Goal: Entertainment & Leisure: Consume media (video, audio)

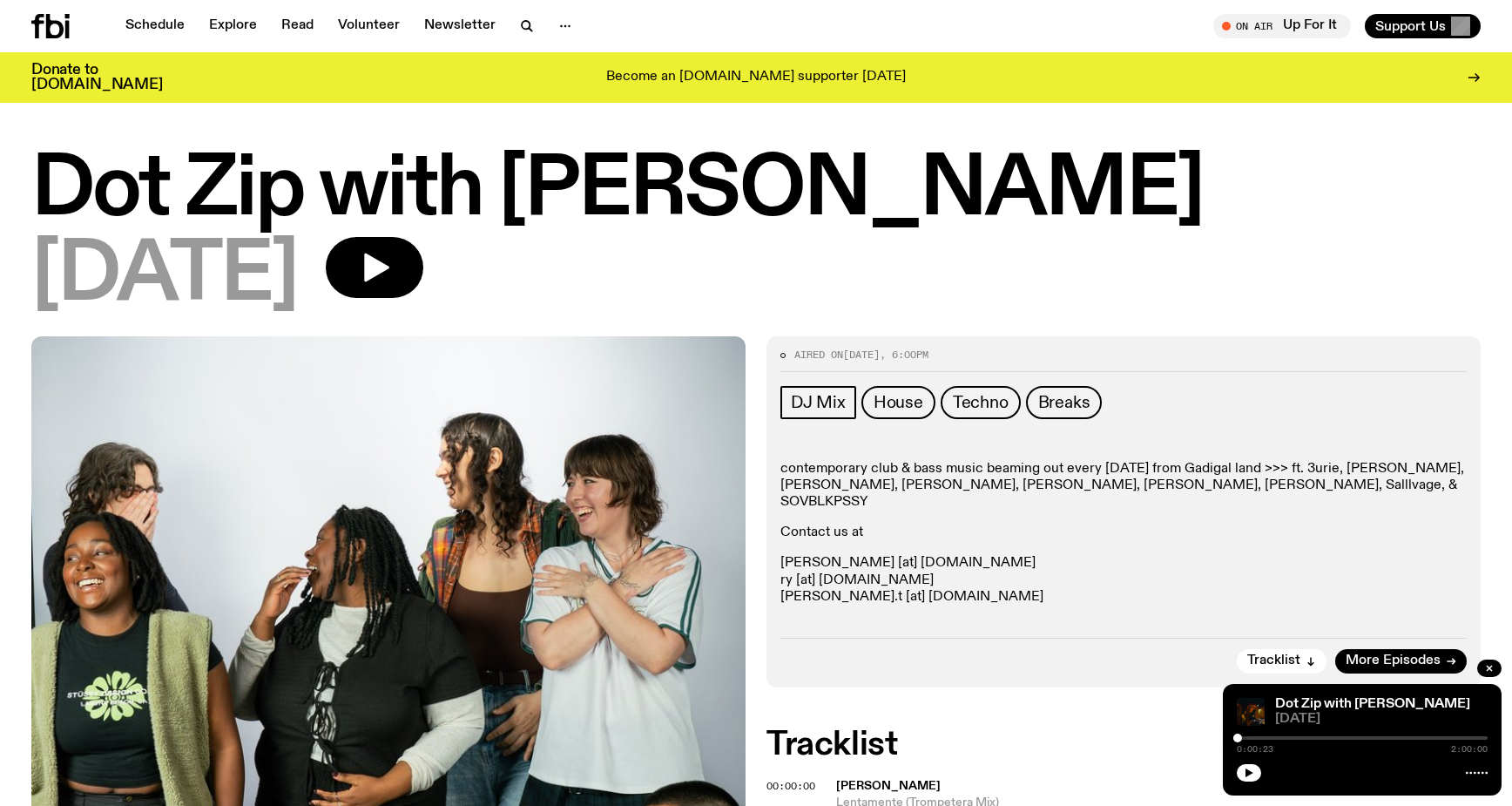
scroll to position [2389, 0]
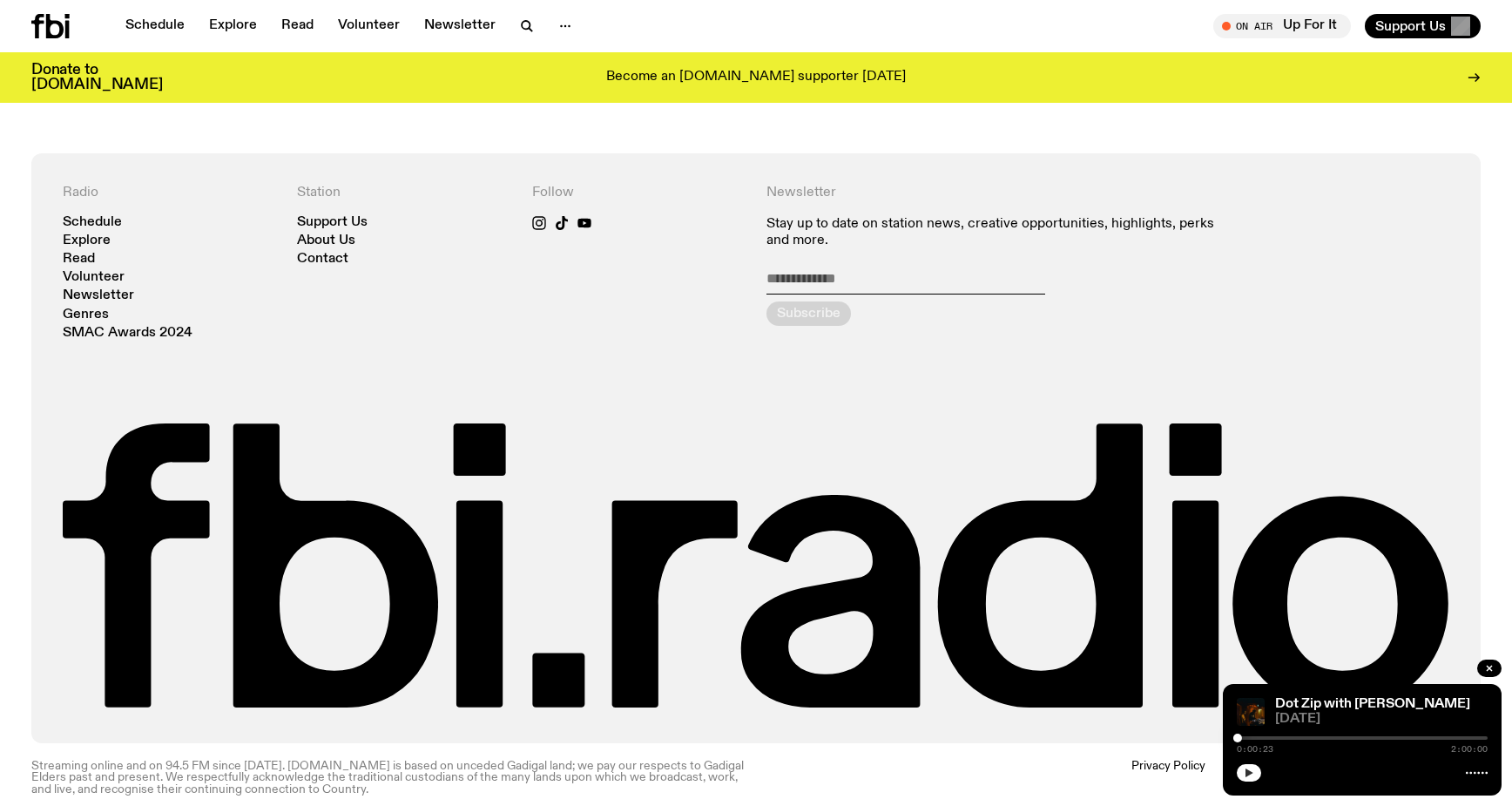
click at [1248, 776] on icon "button" at bounding box center [1249, 773] width 11 height 11
click at [1378, 705] on link "Dot Zip with [PERSON_NAME]" at bounding box center [1372, 704] width 195 height 14
click at [1345, 700] on link "Dot Zip with [PERSON_NAME]" at bounding box center [1372, 704] width 195 height 14
click at [1312, 722] on span "[DATE]" at bounding box center [1381, 719] width 213 height 13
click at [1323, 699] on link "Dot Zip with [PERSON_NAME]" at bounding box center [1372, 704] width 195 height 14
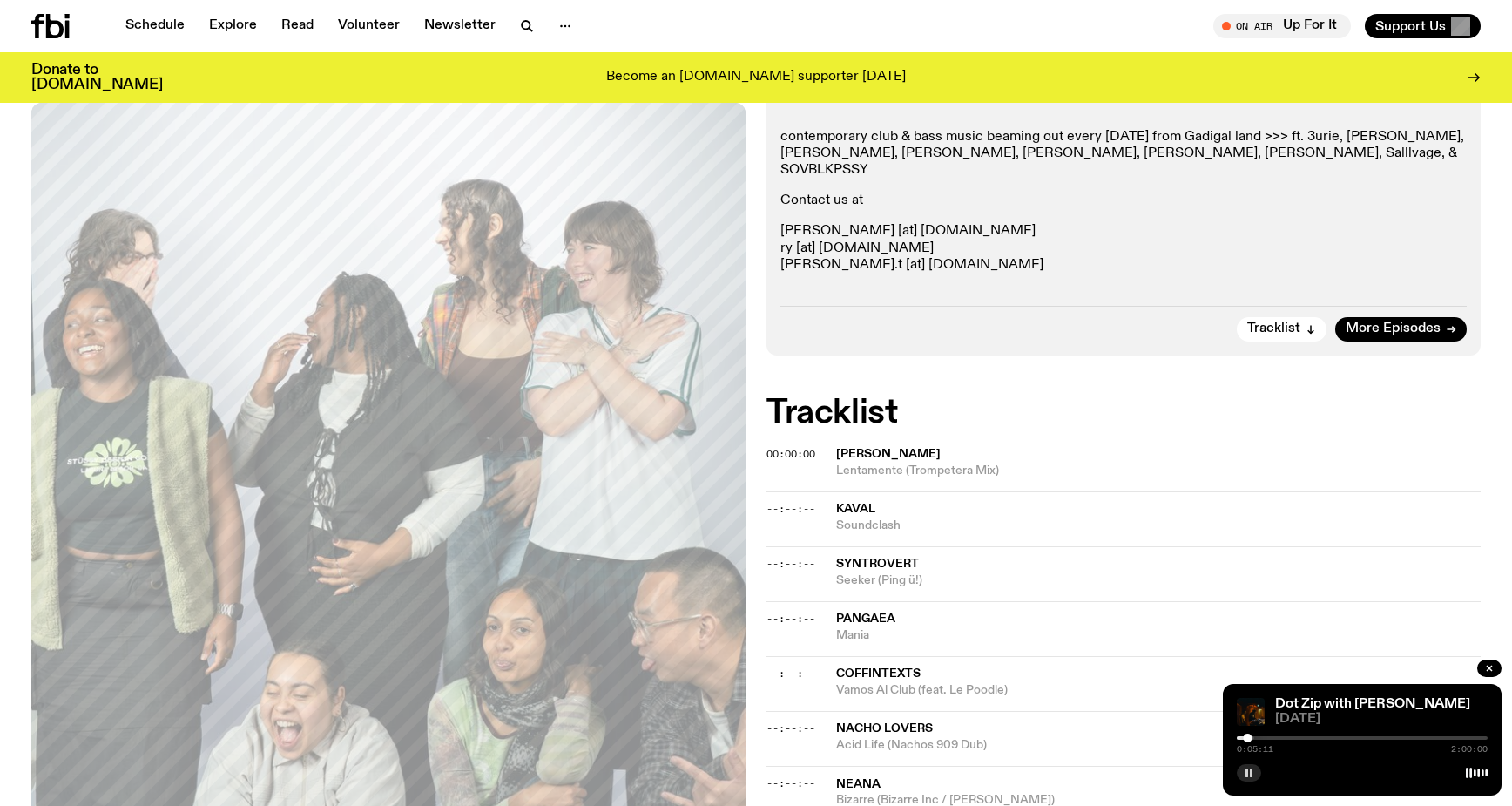
scroll to position [333, 0]
drag, startPoint x: 1248, startPoint y: 740, endPoint x: 1227, endPoint y: 740, distance: 21.0
click at [1228, 740] on div "Dot Zip with [PERSON_NAME] [DATE] 0:00:00 2:00:00" at bounding box center [1362, 739] width 279 height 111
click at [1242, 740] on div at bounding box center [1242, 738] width 9 height 9
drag, startPoint x: 828, startPoint y: 486, endPoint x: 900, endPoint y: 513, distance: 76.9
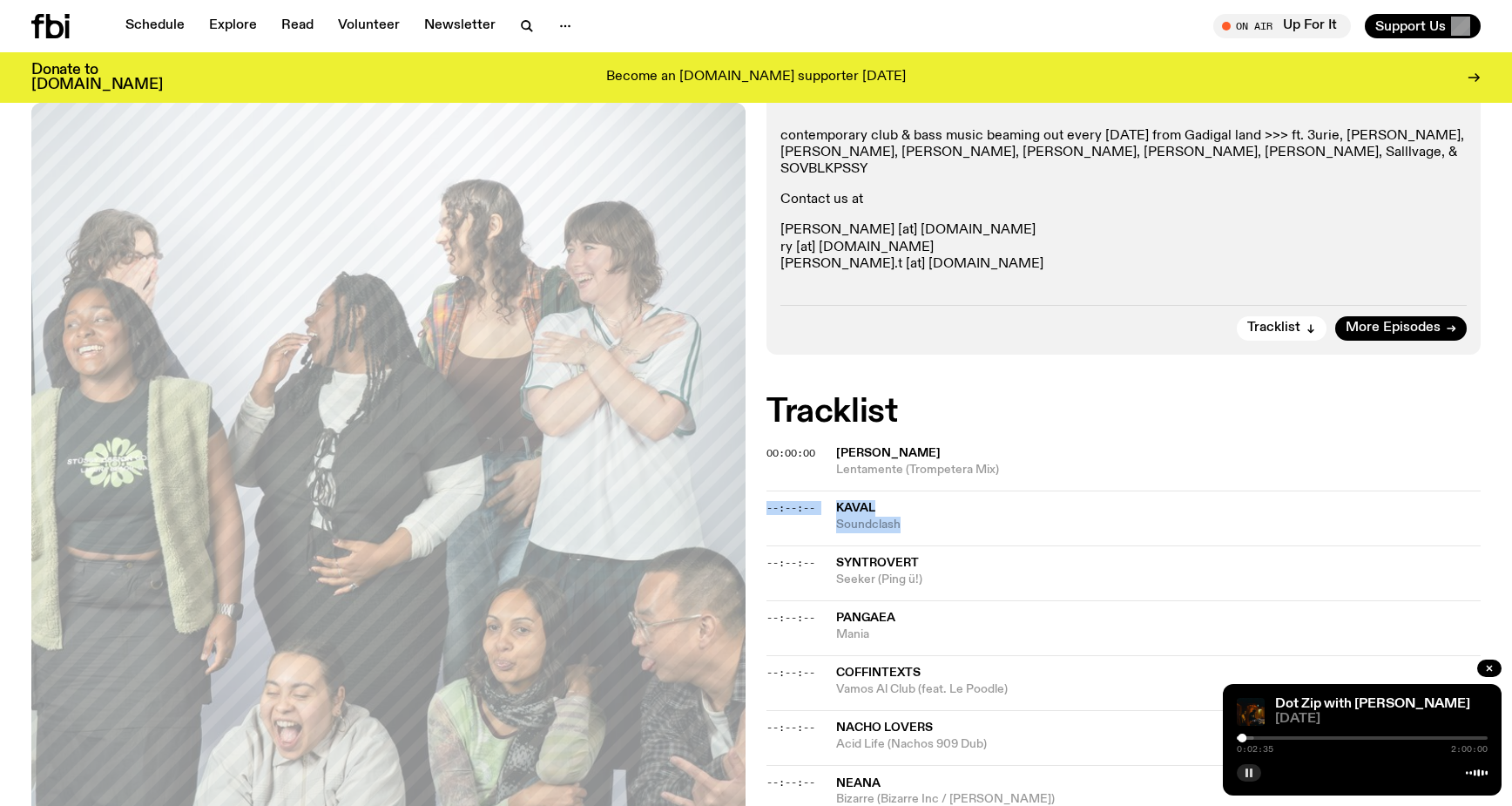
click at [900, 513] on div "--:--:-- Kaval Soundclash" at bounding box center [1124, 518] width 714 height 55
copy div "--:--:-- Kaval Soundclash"
click at [1250, 776] on rect "button" at bounding box center [1251, 773] width 3 height 9
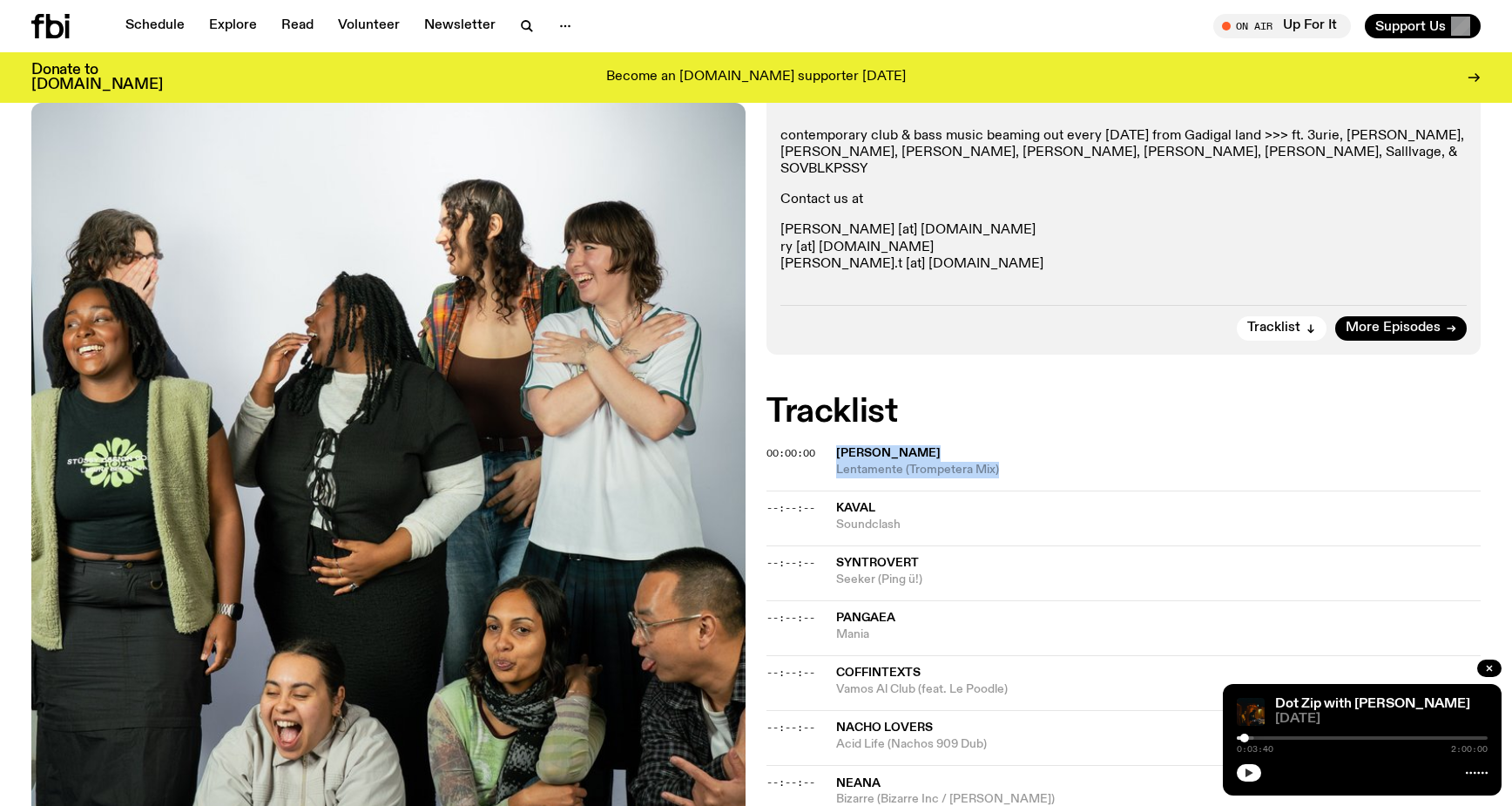
drag, startPoint x: 833, startPoint y: 435, endPoint x: 988, endPoint y: 466, distance: 158.1
click at [988, 466] on div "00:00:00 [PERSON_NAME] Lentamente (Trompetera Mix)" at bounding box center [1124, 469] width 714 height 42
copy div "[PERSON_NAME] Lentamente (Trompetera Mix)"
click at [989, 466] on div "00:00:00 [PERSON_NAME] Lentamente (Trompetera Mix)" at bounding box center [1124, 469] width 714 height 42
click at [1242, 778] on button "button" at bounding box center [1248, 773] width 24 height 18
